Goal: Check status: Check status

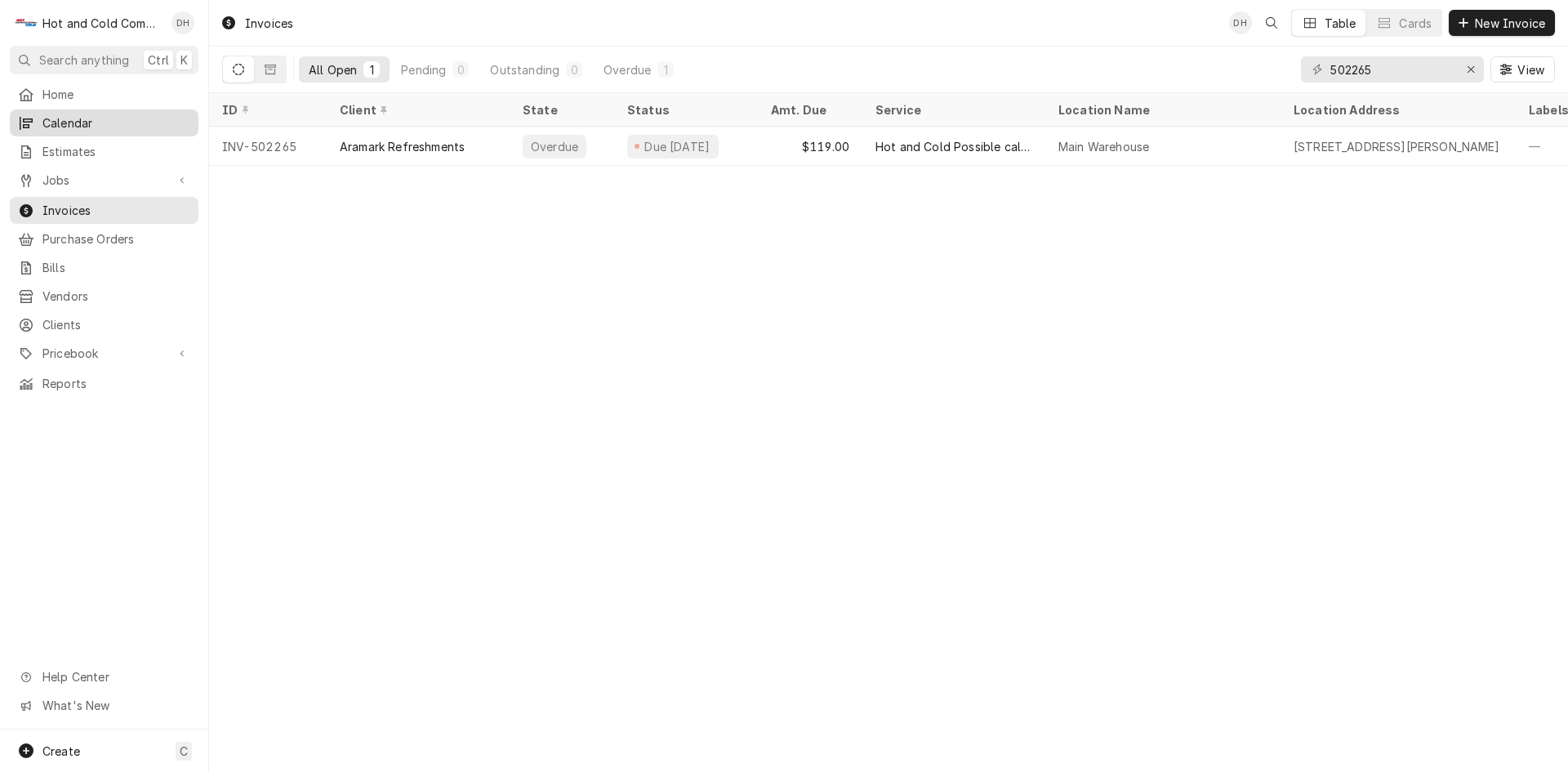
click at [80, 116] on span "Calendar" at bounding box center [116, 123] width 148 height 17
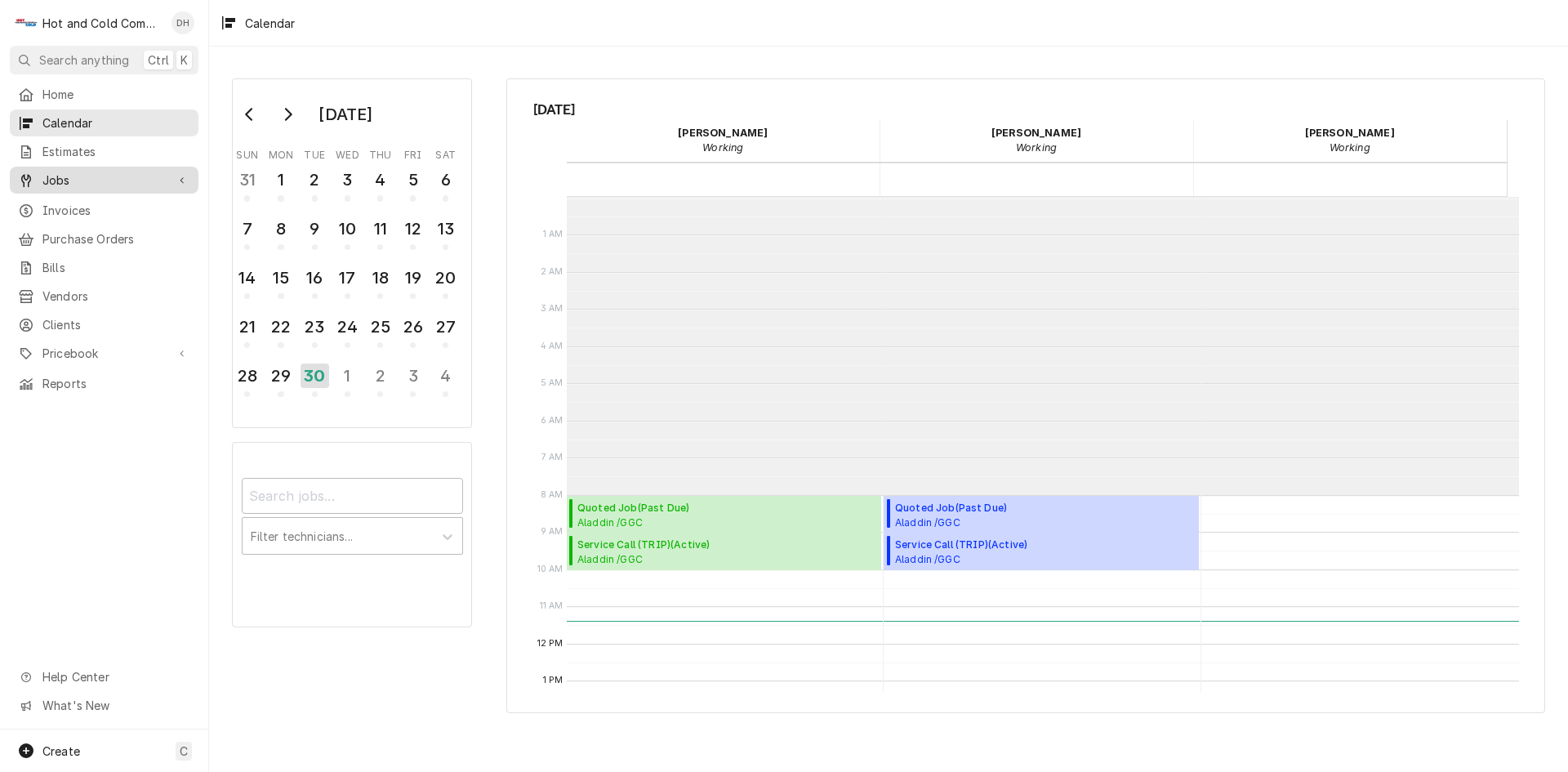
scroll to position [298, 0]
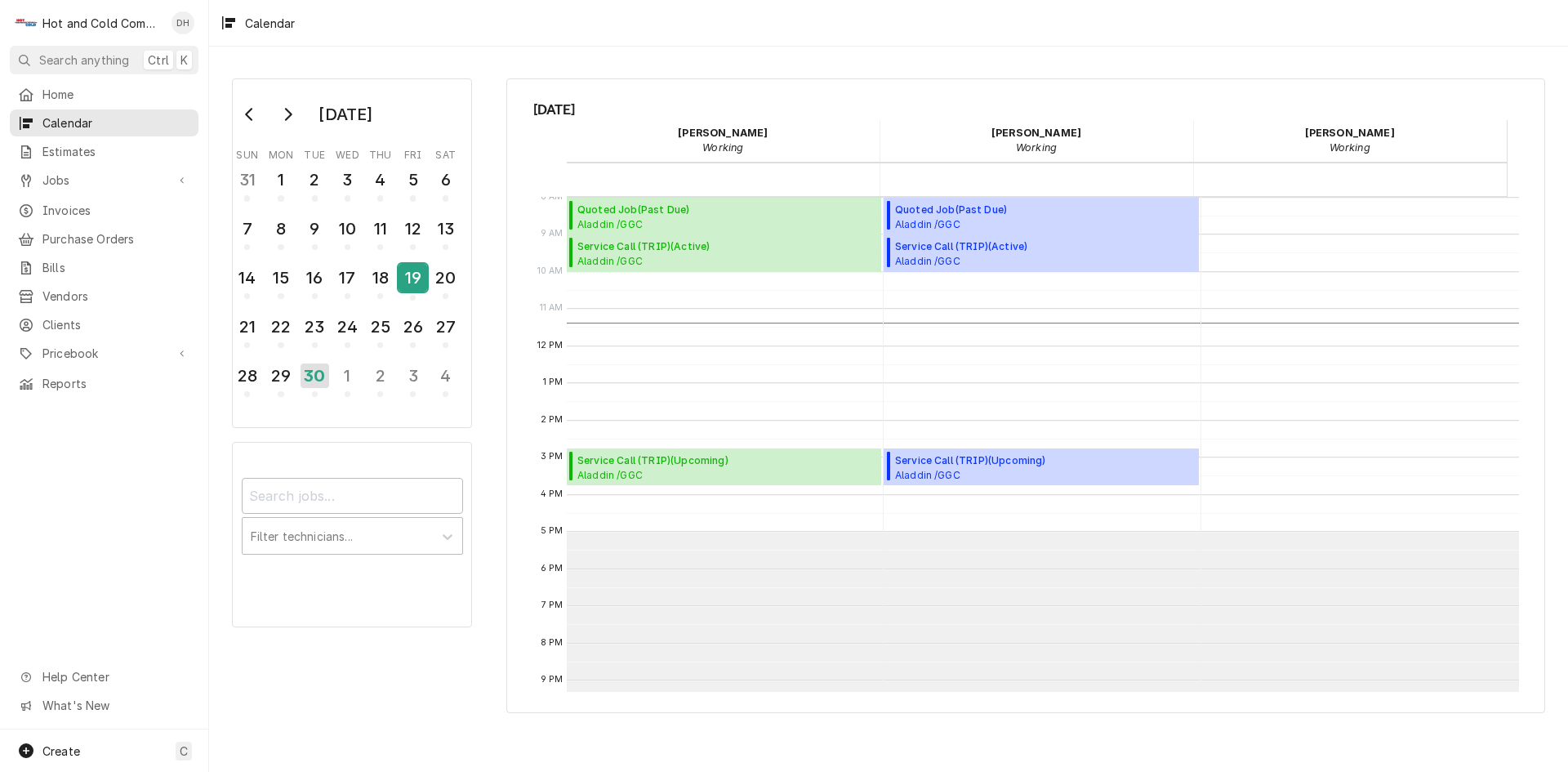
click at [415, 280] on div "19" at bounding box center [413, 278] width 28 height 28
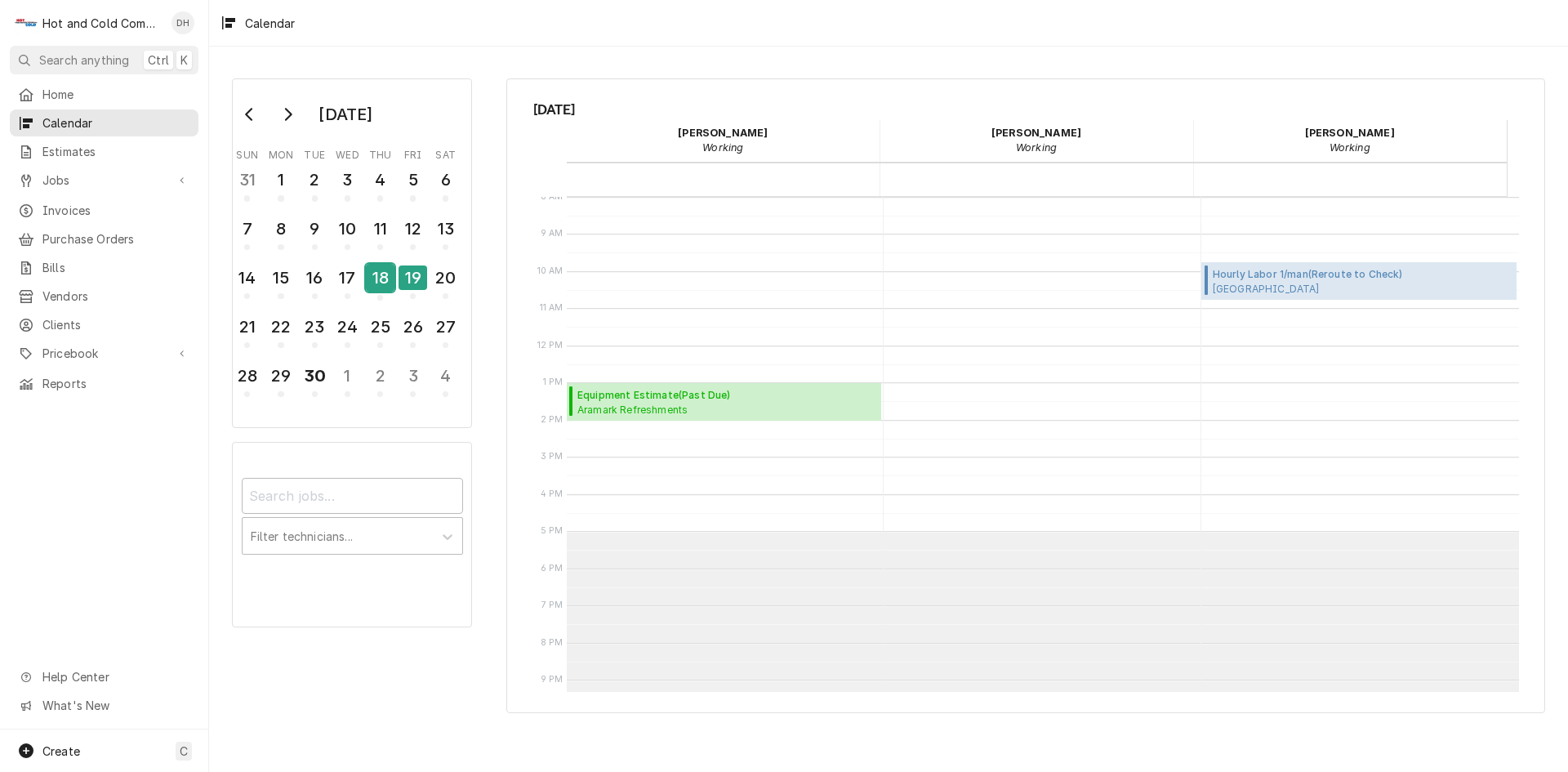
click at [389, 282] on div "18" at bounding box center [380, 278] width 28 height 28
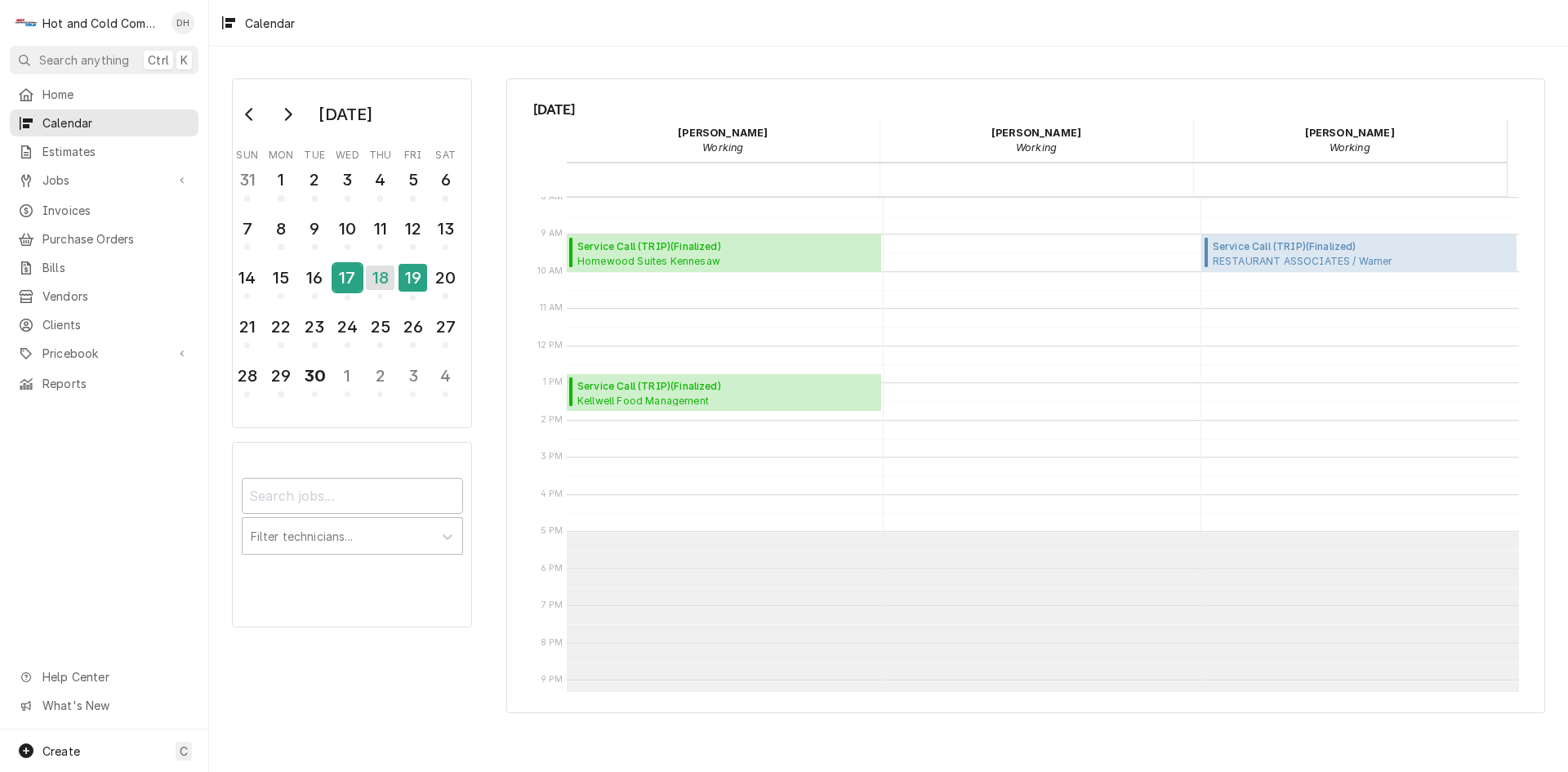
click at [352, 290] on div "17" at bounding box center [347, 278] width 28 height 28
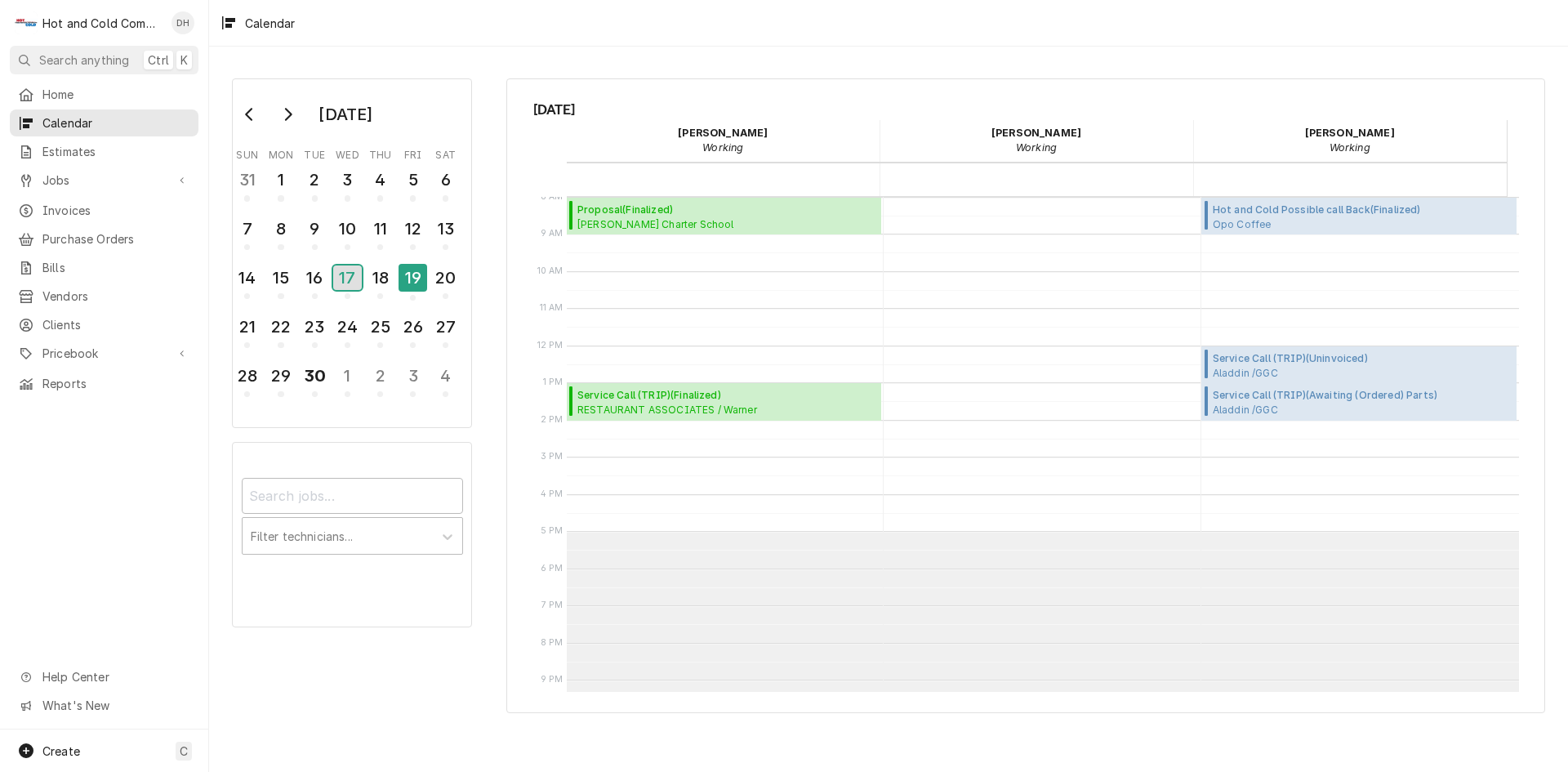
click at [357, 289] on div "17" at bounding box center [347, 278] width 28 height 24
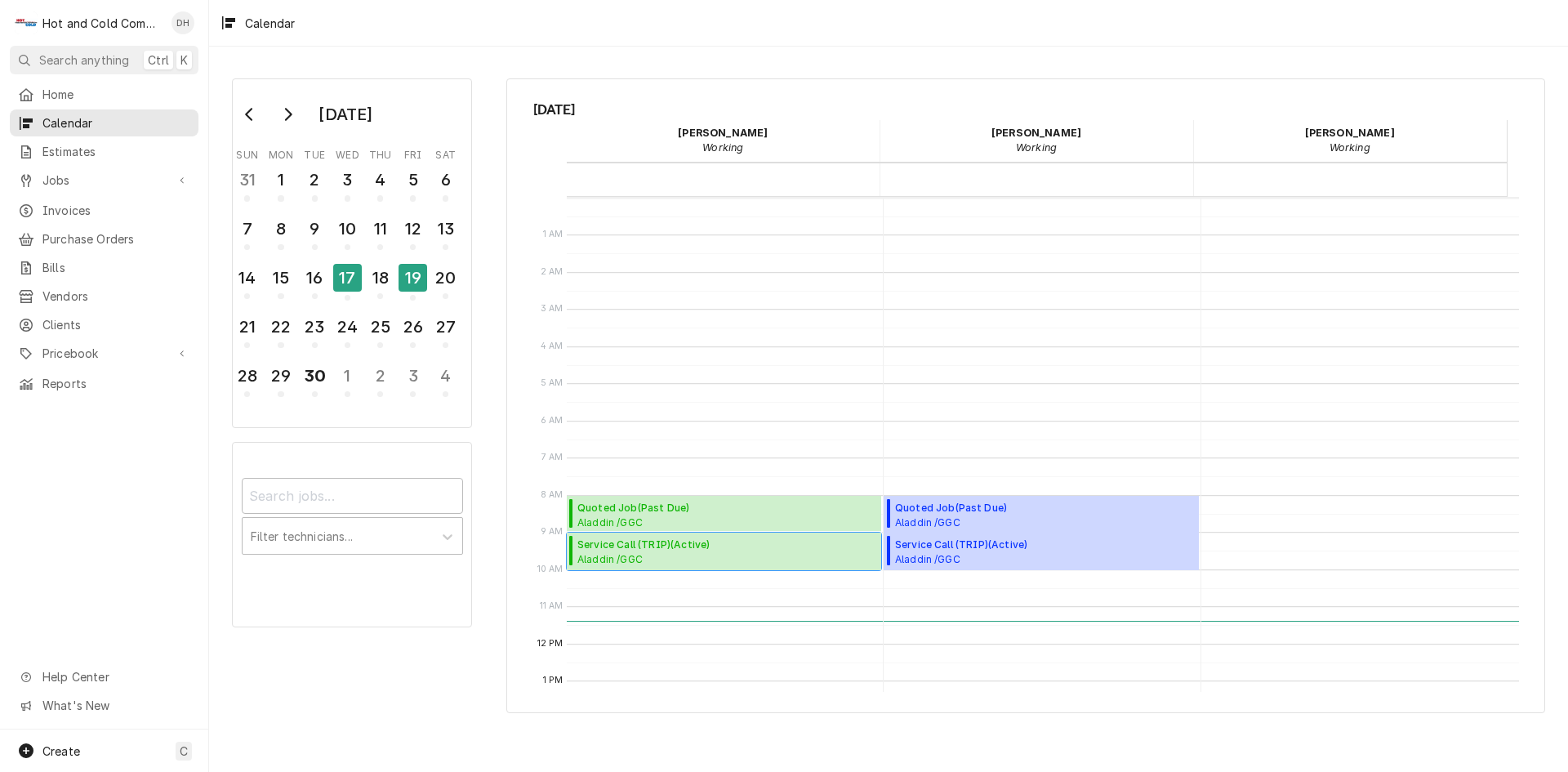
click at [657, 554] on span "Aladdin /GGC Dining / 1000 University Center Ln Bldg. D, Lawrenceville, GA 30043" at bounding box center [727, 559] width 299 height 13
click at [375, 278] on div "18" at bounding box center [380, 278] width 28 height 28
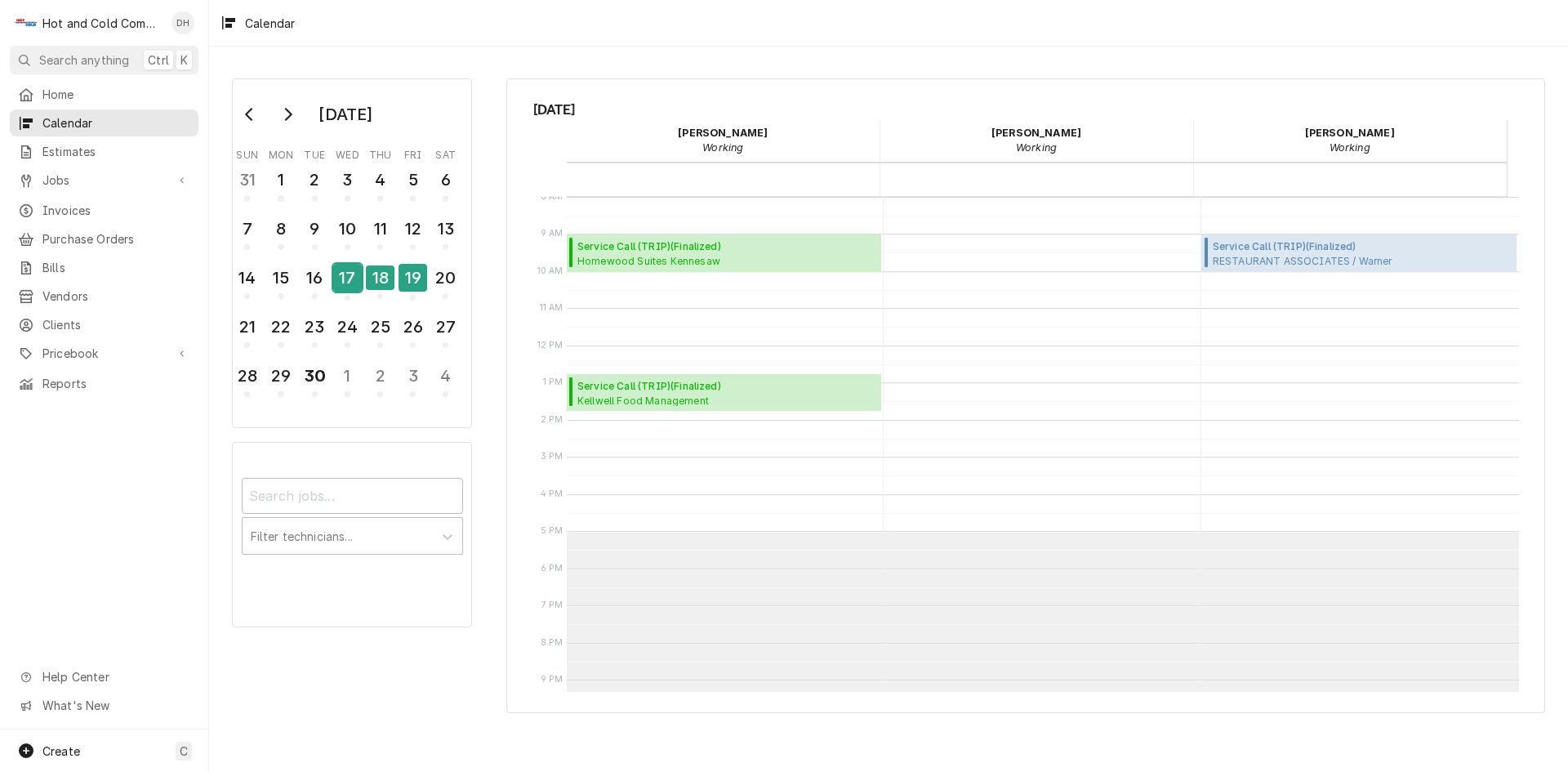
click at [346, 281] on div "17" at bounding box center [347, 278] width 28 height 28
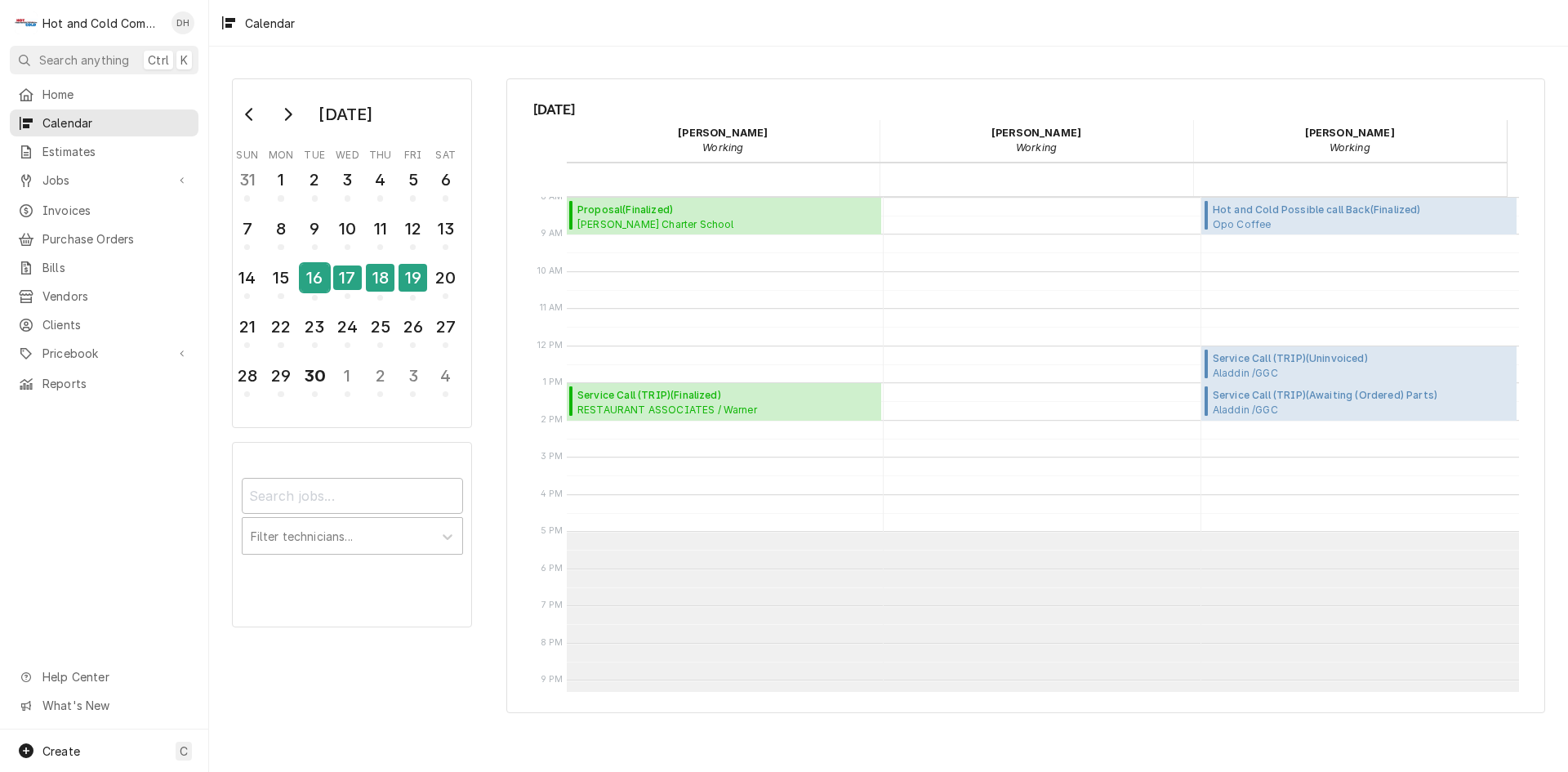
click at [324, 284] on div "16" at bounding box center [315, 278] width 28 height 28
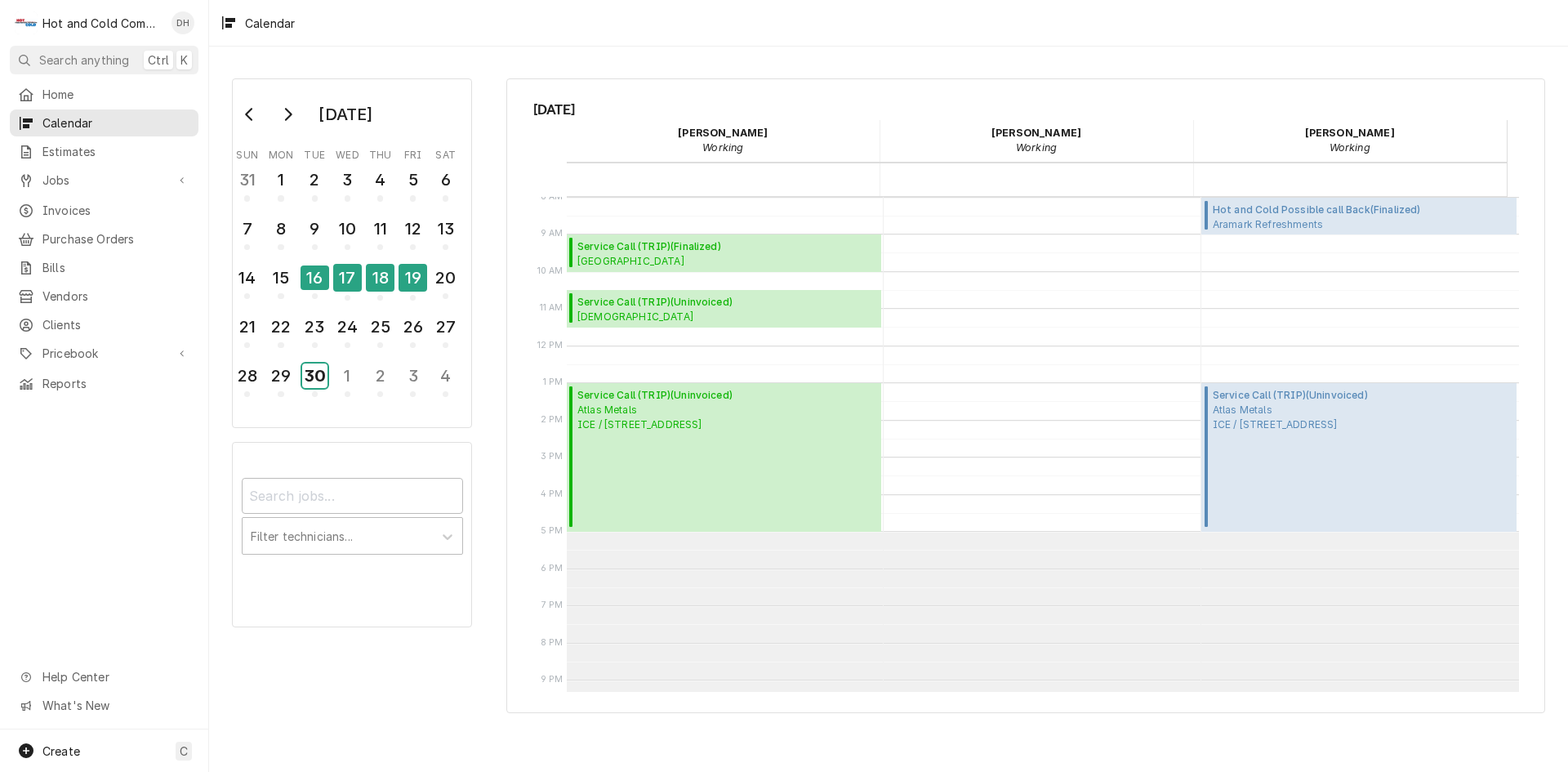
drag, startPoint x: 319, startPoint y: 384, endPoint x: 471, endPoint y: 418, distance: 155.8
click at [320, 384] on div "30" at bounding box center [314, 376] width 25 height 24
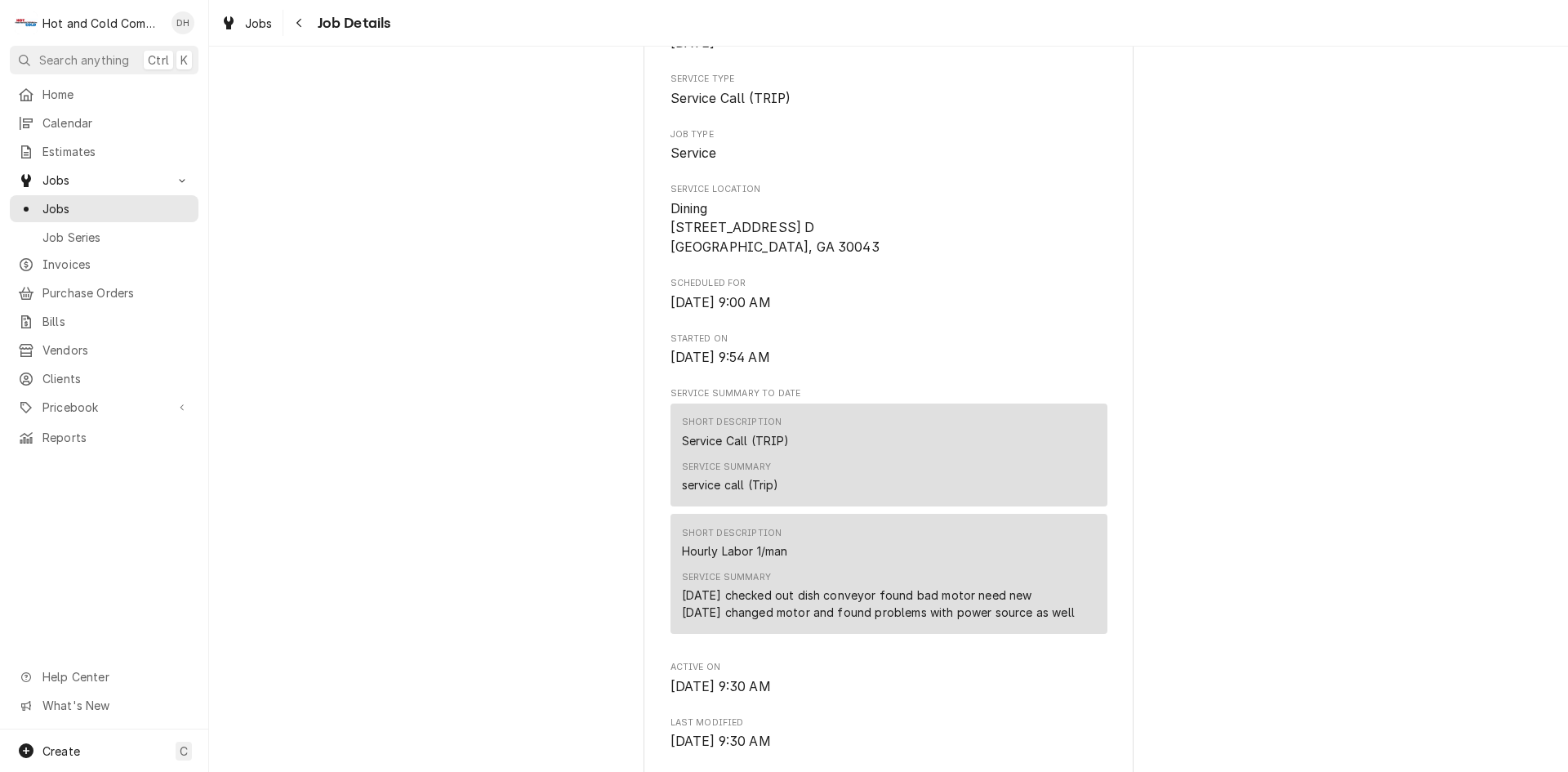
scroll to position [272, 0]
